Goal: Information Seeking & Learning: Learn about a topic

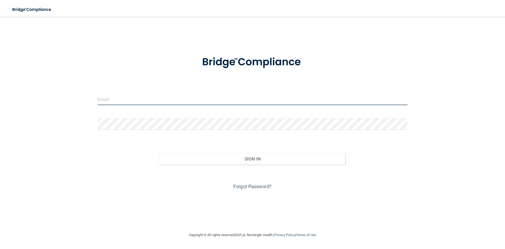
click at [158, 99] on input "email" at bounding box center [253, 99] width 310 height 12
type input "[EMAIL_ADDRESS][DOMAIN_NAME]"
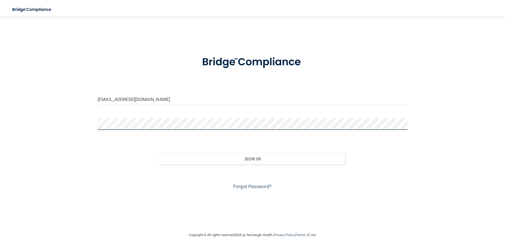
click at [160, 153] on button "Sign In" at bounding box center [253, 159] width 186 height 12
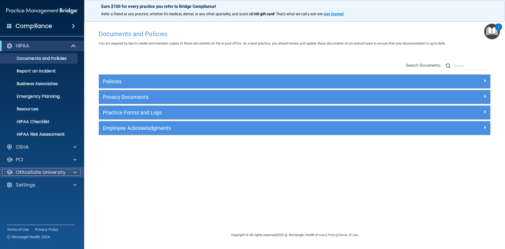
click at [68, 172] on div at bounding box center [74, 172] width 13 height 6
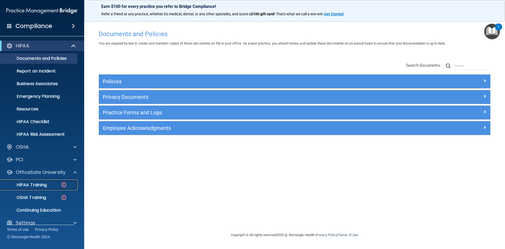
click at [44, 186] on p "HIPAA Training" at bounding box center [24, 184] width 43 height 5
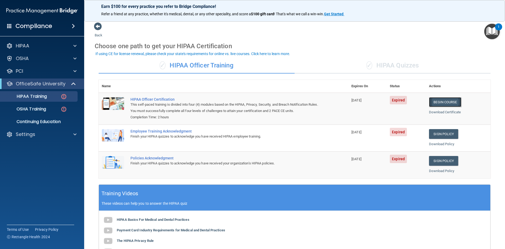
click at [441, 101] on link "Begin Course" at bounding box center [445, 102] width 32 height 10
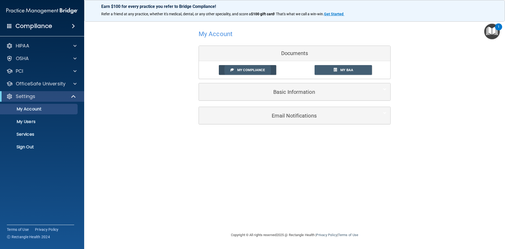
click at [264, 71] on span "My Compliance" at bounding box center [251, 70] width 28 height 4
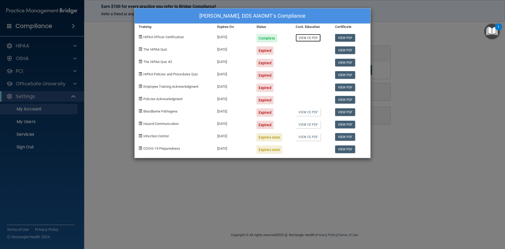
click at [306, 39] on link "View CE PDF" at bounding box center [308, 38] width 25 height 8
click at [263, 53] on div "Expired" at bounding box center [264, 50] width 17 height 8
click at [344, 49] on link "View PDF" at bounding box center [345, 50] width 20 height 8
click at [451, 92] on div "Jordan Baker, DDS AIAOMT's Compliance Training Expires On Status Cont. Educatio…" at bounding box center [252, 124] width 505 height 249
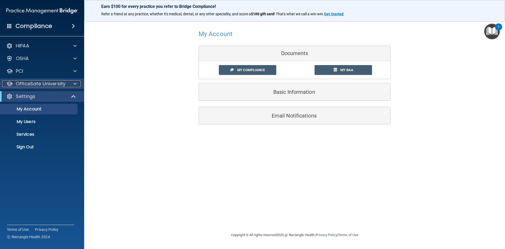
click at [74, 84] on span at bounding box center [74, 83] width 3 height 6
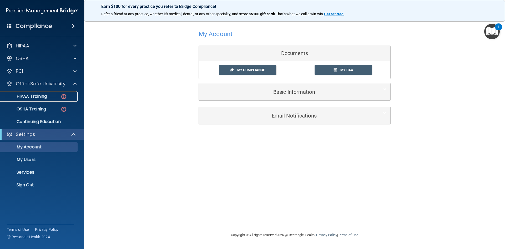
click at [43, 97] on p "HIPAA Training" at bounding box center [24, 96] width 43 height 5
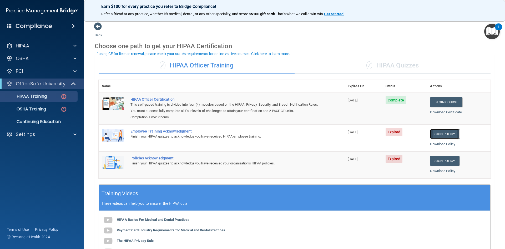
click at [443, 134] on link "Sign Policy" at bounding box center [444, 134] width 29 height 10
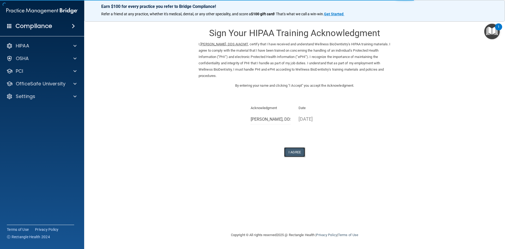
click at [298, 150] on button "I Agree" at bounding box center [294, 152] width 21 height 10
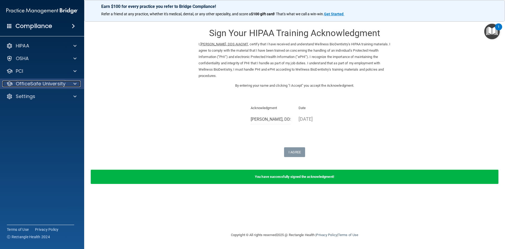
click at [77, 85] on div at bounding box center [74, 83] width 13 height 6
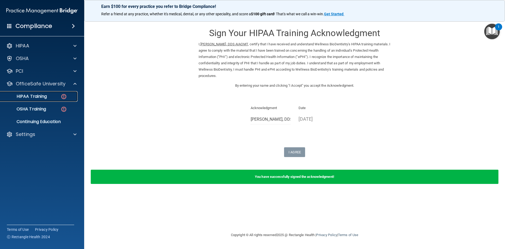
click at [50, 94] on div "HIPAA Training" at bounding box center [39, 96] width 72 height 5
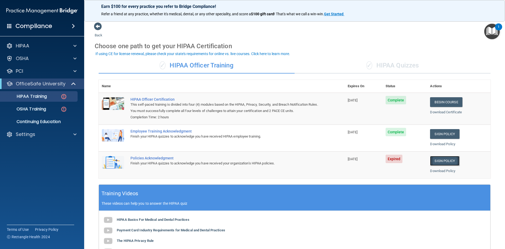
click at [439, 162] on link "Sign Policy" at bounding box center [444, 161] width 29 height 10
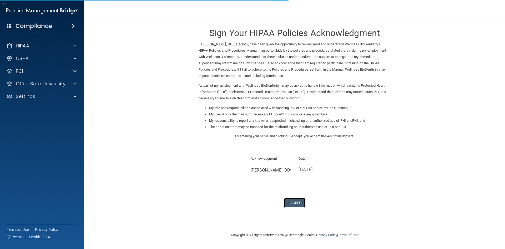
click at [292, 203] on button "I Agree" at bounding box center [294, 203] width 21 height 10
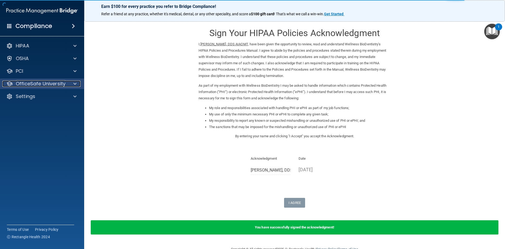
click at [77, 82] on div at bounding box center [74, 83] width 13 height 6
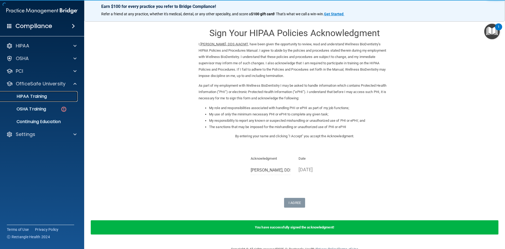
click at [42, 95] on p "HIPAA Training" at bounding box center [24, 96] width 43 height 5
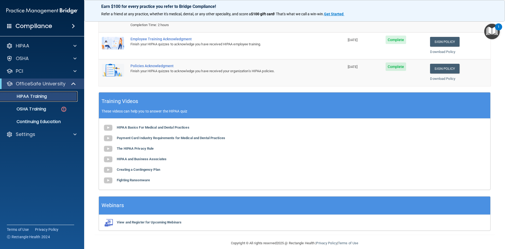
scroll to position [99, 0]
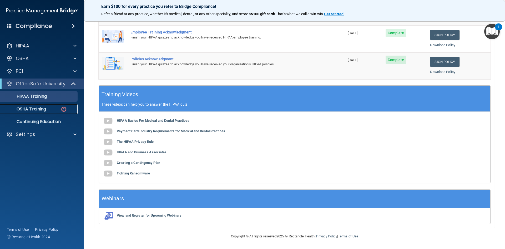
click at [32, 108] on p "OSHA Training" at bounding box center [24, 108] width 43 height 5
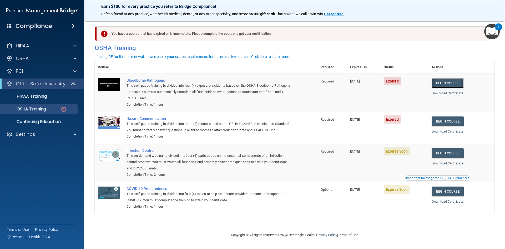
click at [453, 83] on link "Begin Course" at bounding box center [448, 83] width 32 height 10
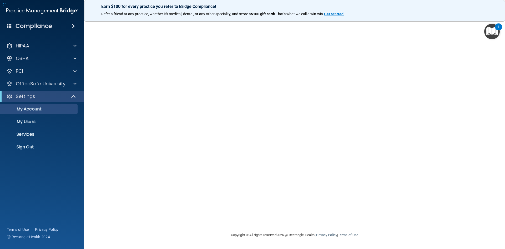
click at [448, 94] on div at bounding box center [295, 124] width 400 height 204
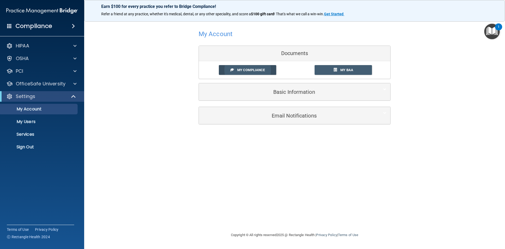
click at [252, 72] on link "My Compliance" at bounding box center [248, 70] width 58 height 10
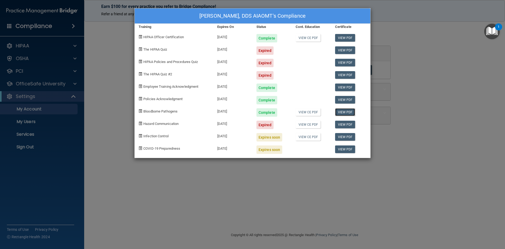
click at [349, 113] on link "View PDF" at bounding box center [345, 112] width 20 height 8
click at [306, 112] on link "View CE PDF" at bounding box center [308, 112] width 25 height 8
click at [454, 54] on div "[PERSON_NAME], DDS AIAOMT's Compliance Training Expires On Status Cont. Educati…" at bounding box center [252, 124] width 505 height 249
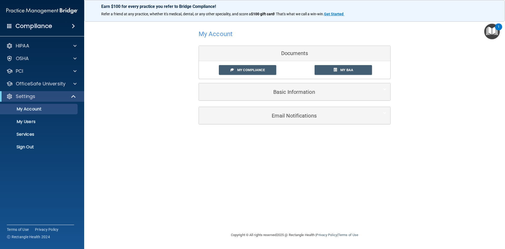
click at [435, 112] on div "My Account Documents My Compliance My Compliance My BAA Basic Information Full …" at bounding box center [295, 76] width 400 height 108
click at [61, 83] on p "OfficeSafe University" at bounding box center [41, 83] width 50 height 6
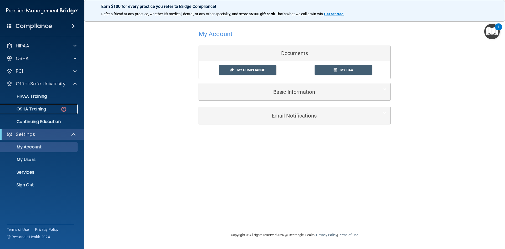
click at [55, 110] on div "OSHA Training" at bounding box center [39, 108] width 72 height 5
